Goal: Information Seeking & Learning: Learn about a topic

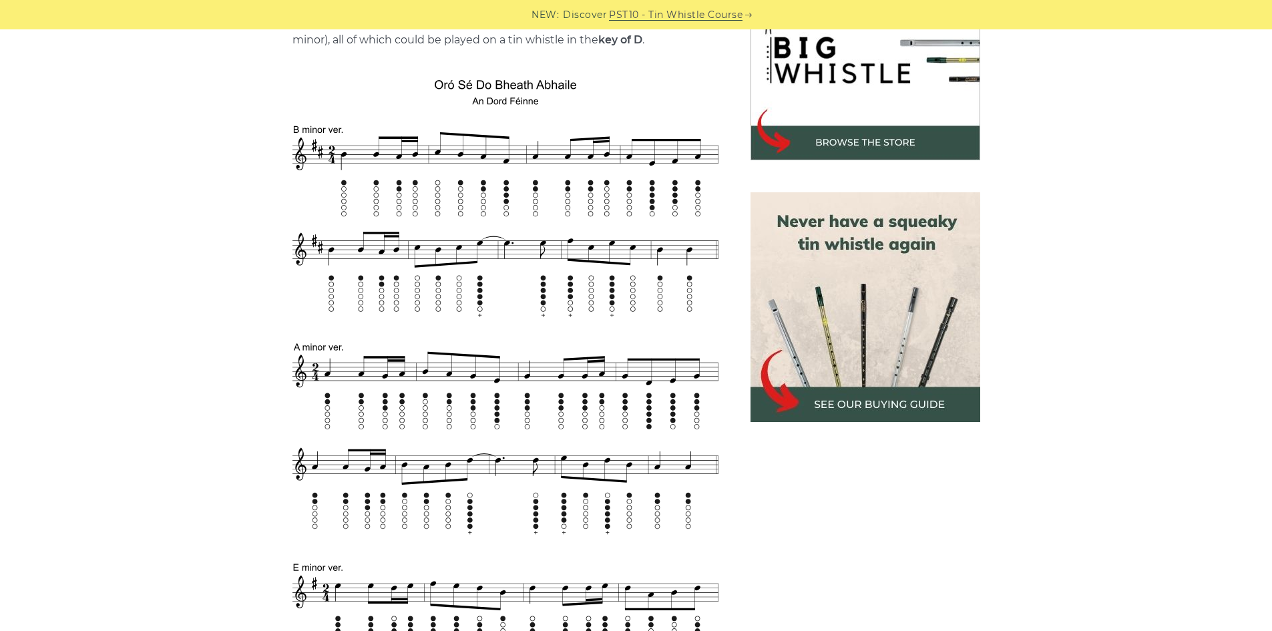
scroll to position [641, 0]
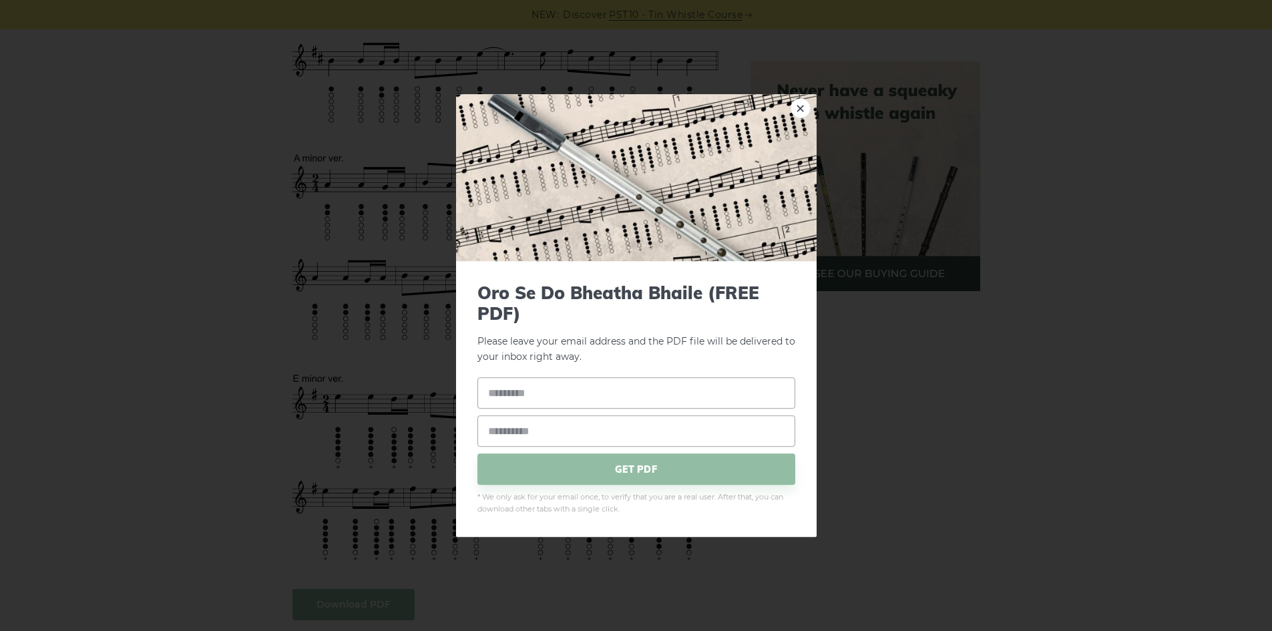
click at [380, 593] on body "NEW: Discover PST10 - Tin Whistle Course Lessons Fingering Charts Tabs & Notes …" at bounding box center [636, 599] width 1272 height 2481
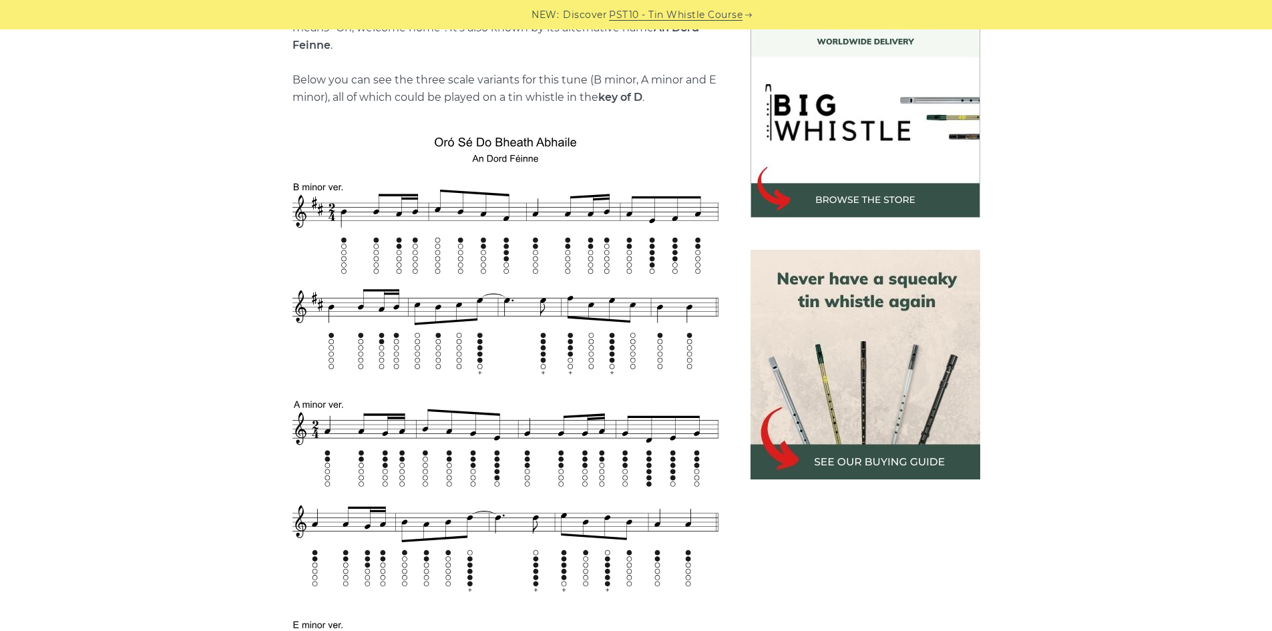
scroll to position [401, 0]
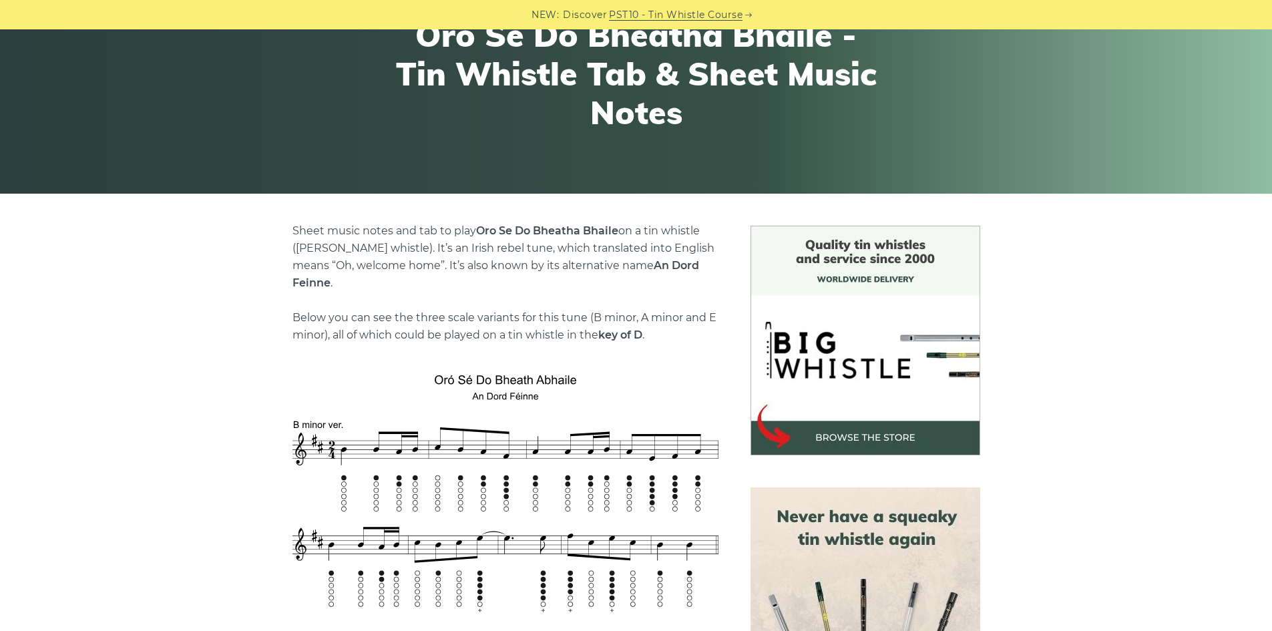
scroll to position [160, 0]
